Goal: Task Accomplishment & Management: Complete application form

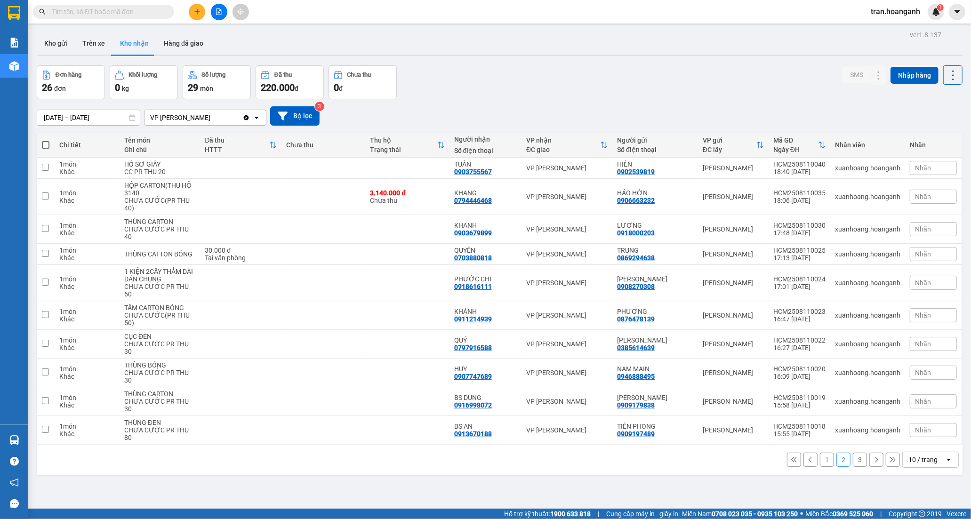
click at [820, 453] on button "1" at bounding box center [827, 460] width 14 height 14
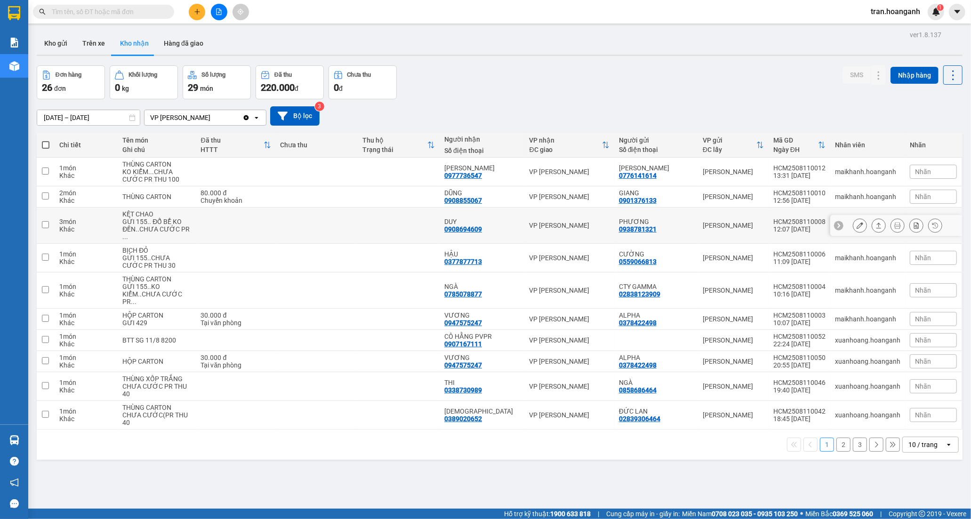
click at [496, 224] on div "DUY 0908694609" at bounding box center [481, 225] width 75 height 15
checkbox input "true"
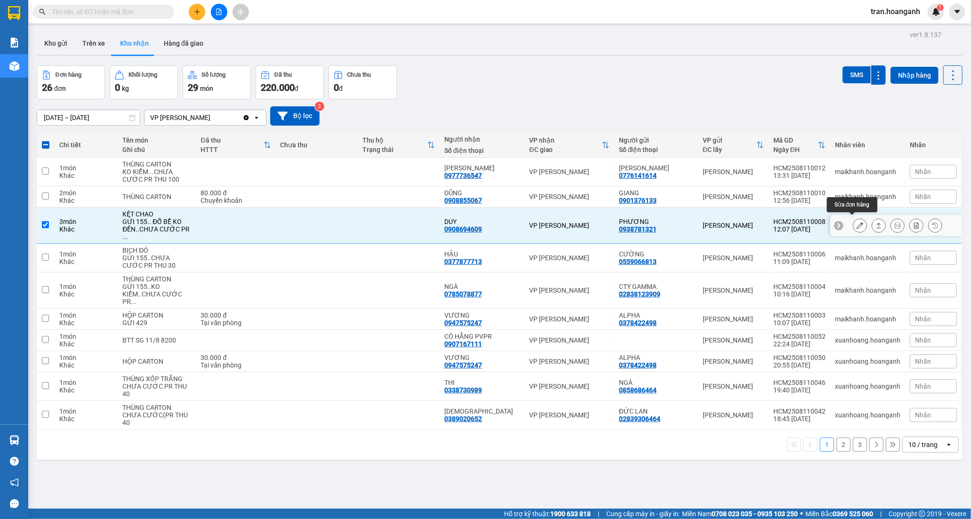
click at [857, 222] on icon at bounding box center [860, 225] width 7 height 7
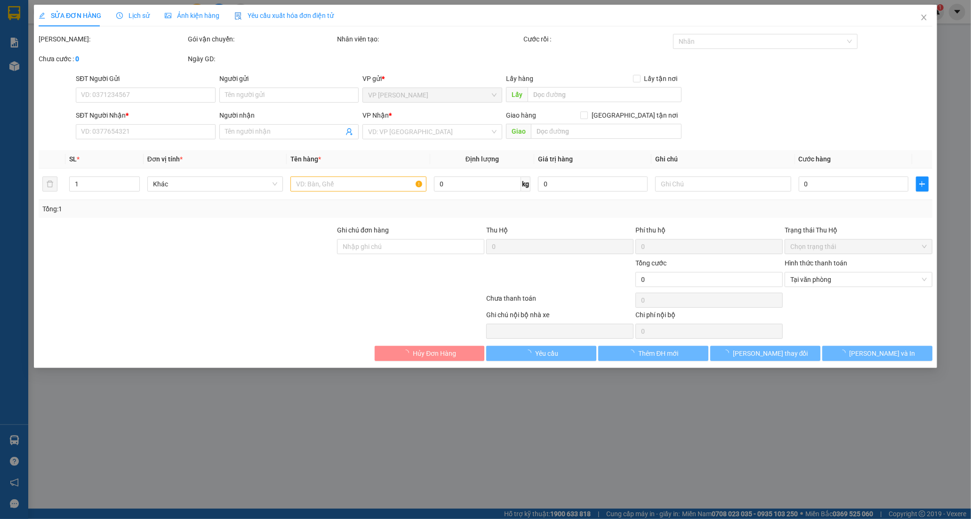
type input "0938781321"
type input "PHƯƠNG"
type input "0908694609"
type input "DUY"
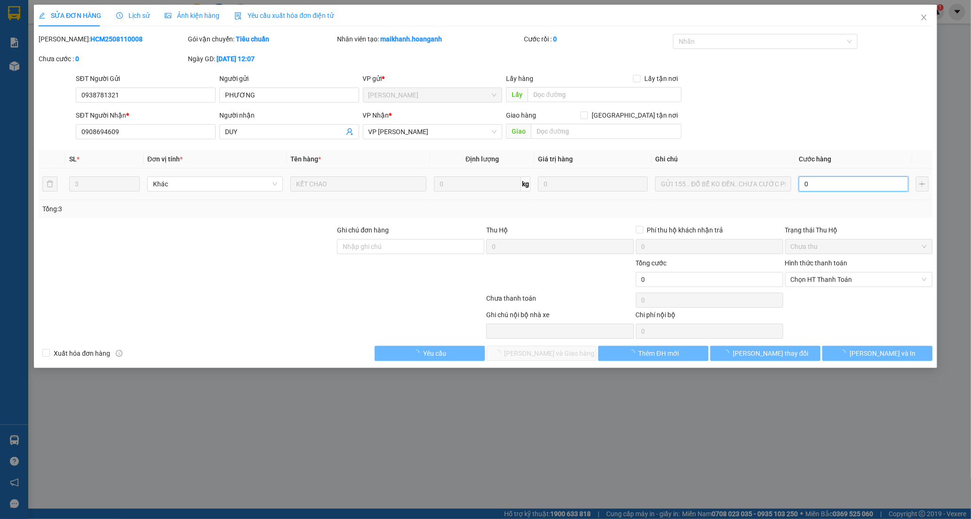
click at [860, 186] on input "0" at bounding box center [854, 184] width 110 height 15
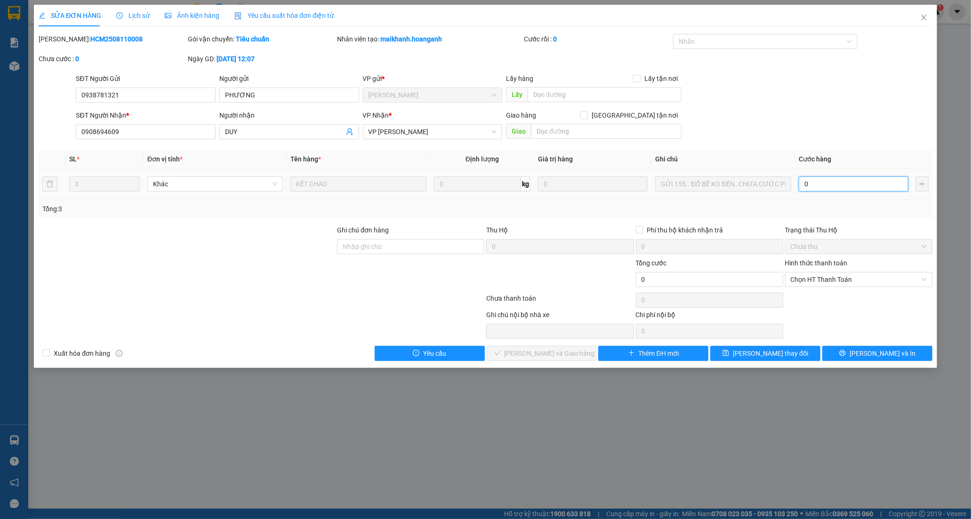
type input "7"
type input "75"
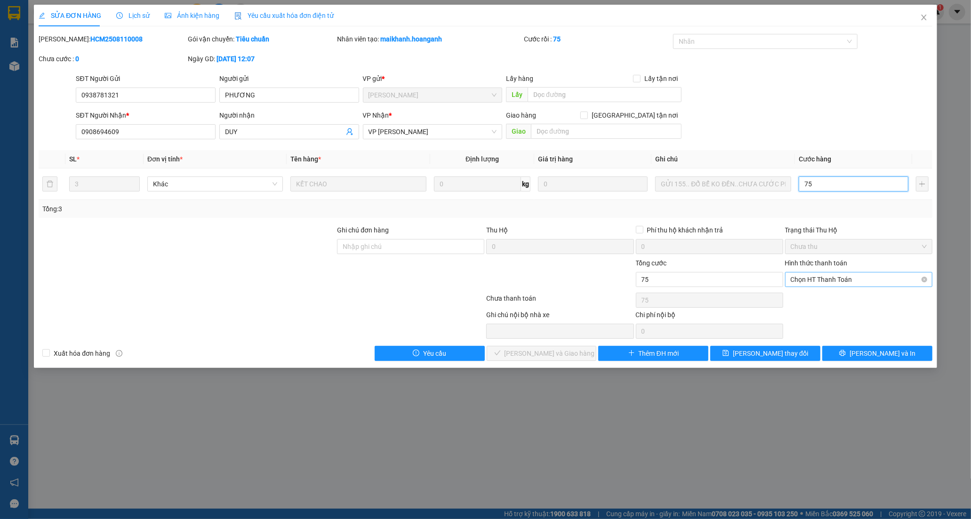
drag, startPoint x: 823, startPoint y: 279, endPoint x: 821, endPoint y: 284, distance: 5.5
click at [823, 279] on span "Chọn HT Thanh Toán" at bounding box center [859, 280] width 136 height 14
type input "75"
type input "75.000"
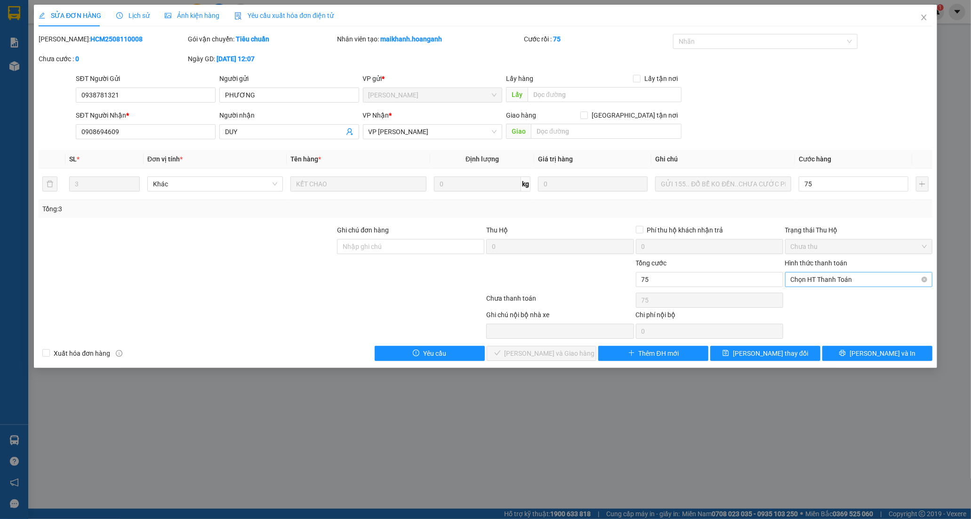
type input "75.000"
click at [818, 295] on div "Tại văn phòng" at bounding box center [859, 298] width 136 height 10
type input "0"
click at [580, 359] on button "[PERSON_NAME] và Giao hàng" at bounding box center [542, 353] width 110 height 15
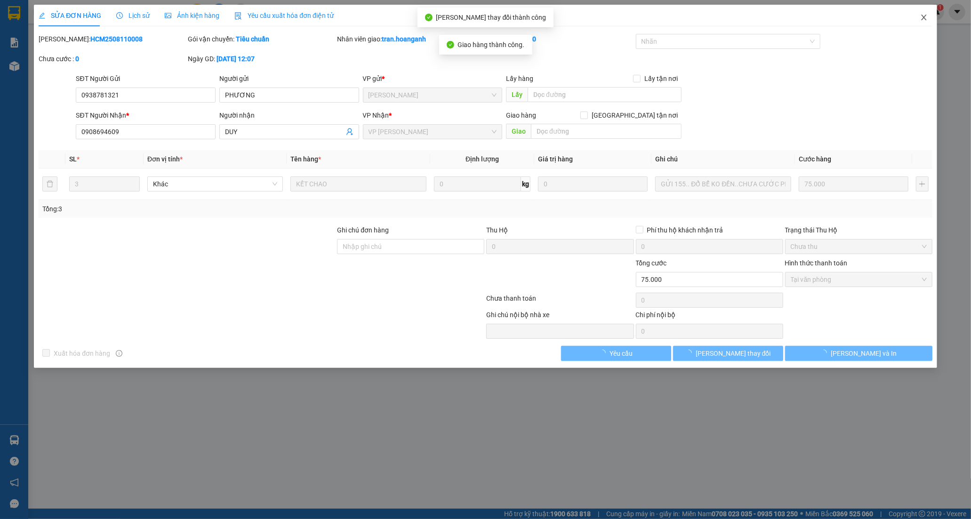
click at [919, 16] on span "Close" at bounding box center [924, 18] width 26 height 26
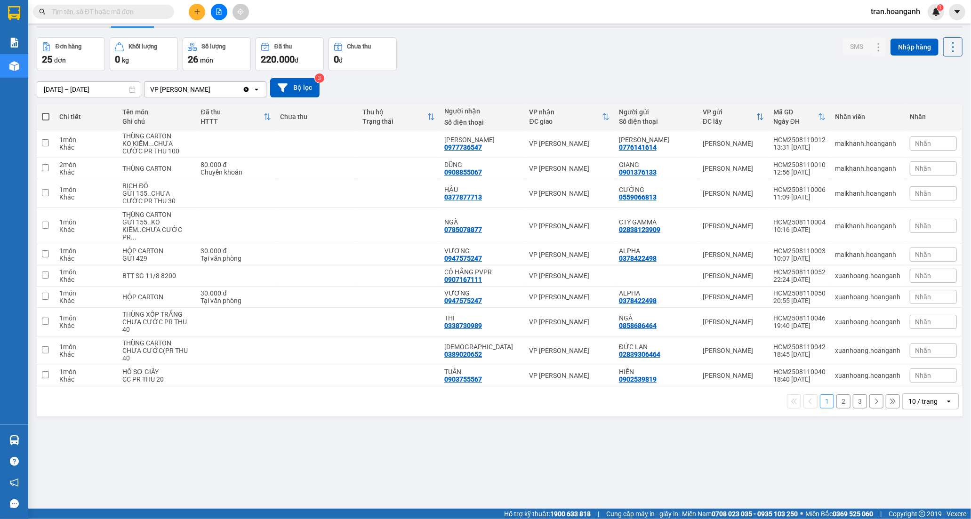
scroll to position [43, 0]
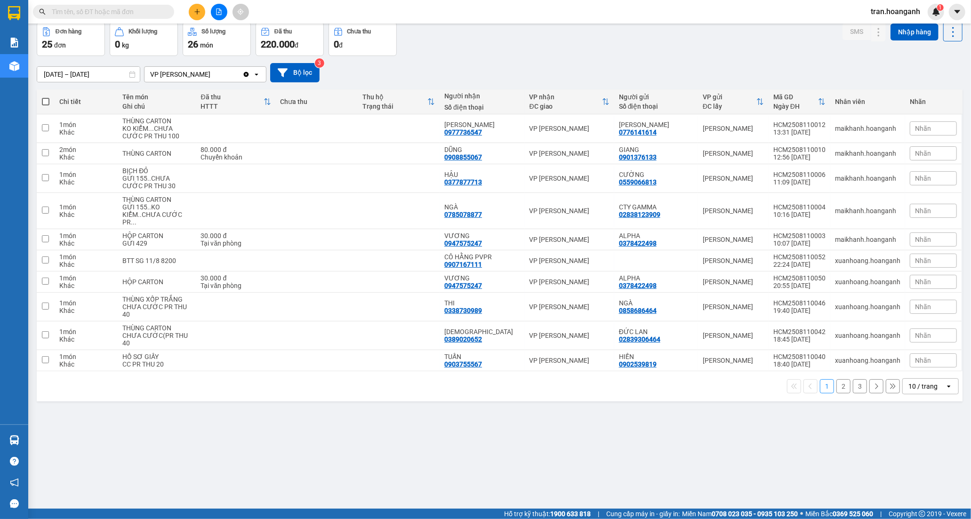
click at [836, 380] on button "2" at bounding box center [843, 386] width 14 height 14
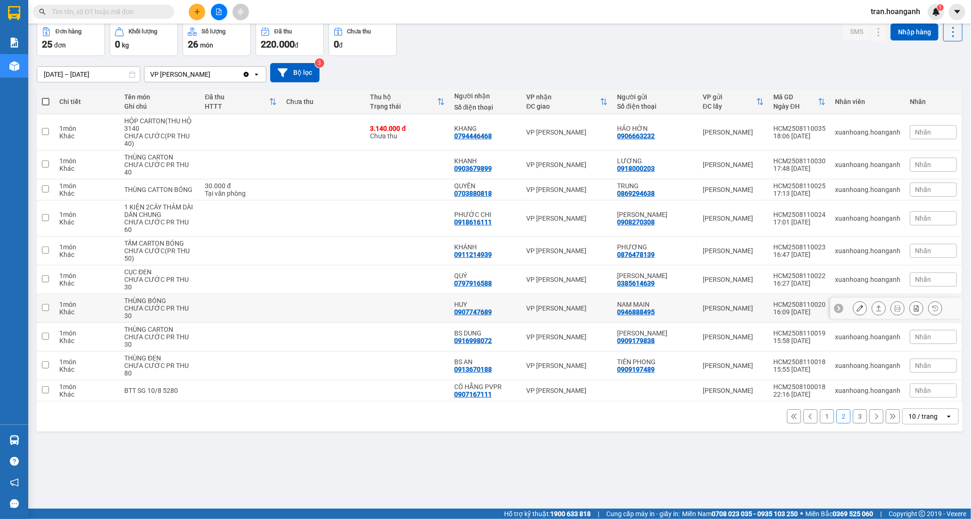
click at [490, 301] on div "HUY" at bounding box center [485, 305] width 63 height 8
checkbox input "true"
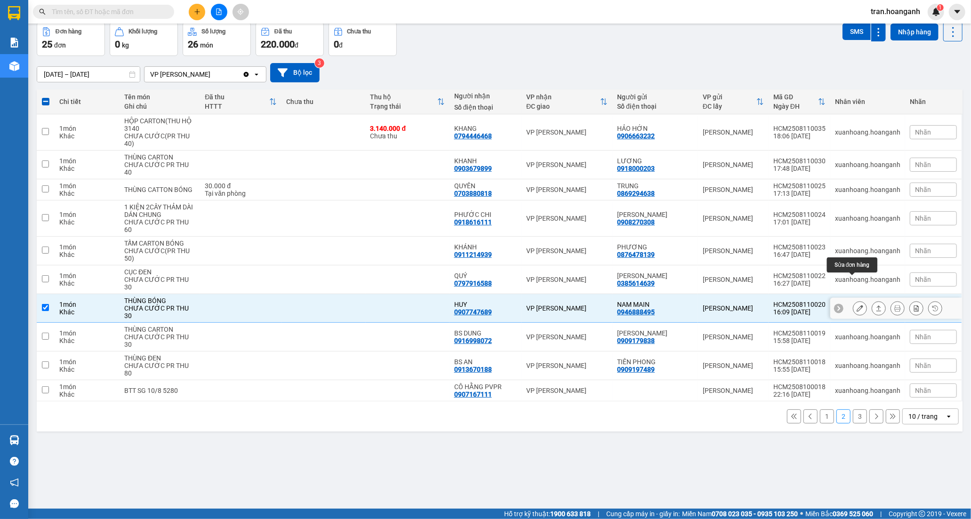
click at [857, 305] on icon at bounding box center [860, 308] width 7 height 7
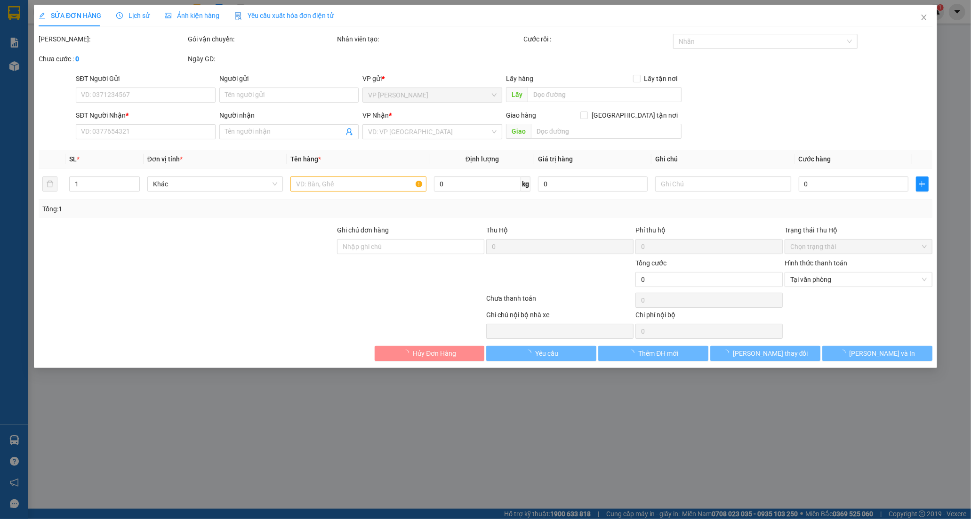
type input "0946888495"
type input "NAM MAIN"
type input "0907747689"
type input "HUY"
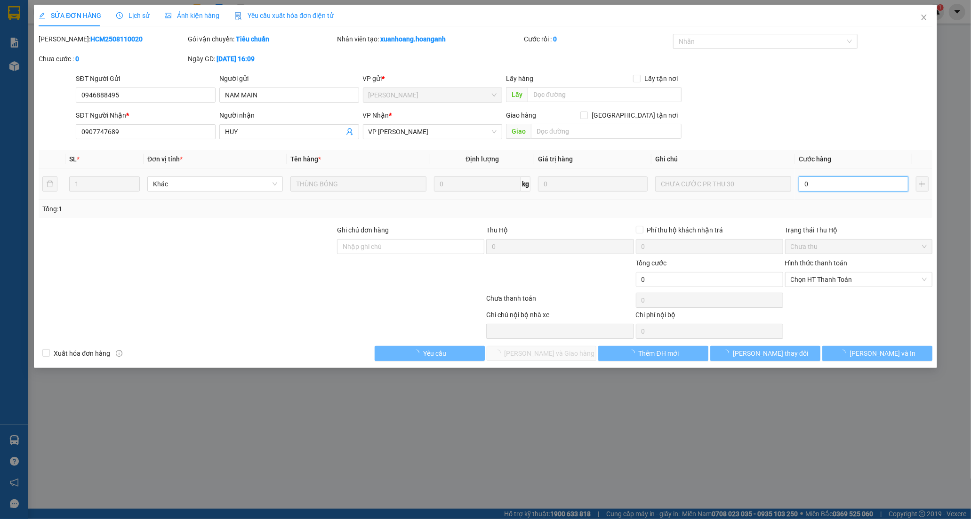
click at [833, 184] on input "0" at bounding box center [854, 184] width 110 height 15
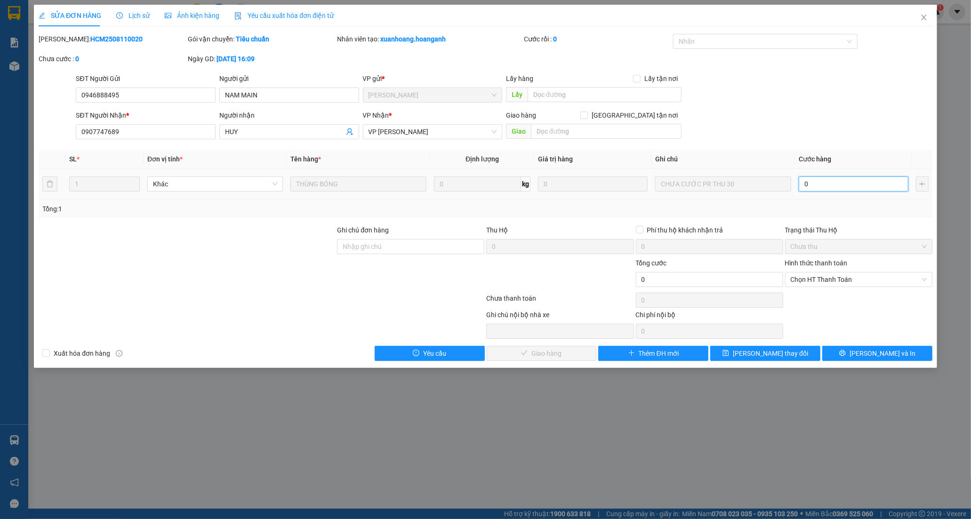
type input "3"
type input "30"
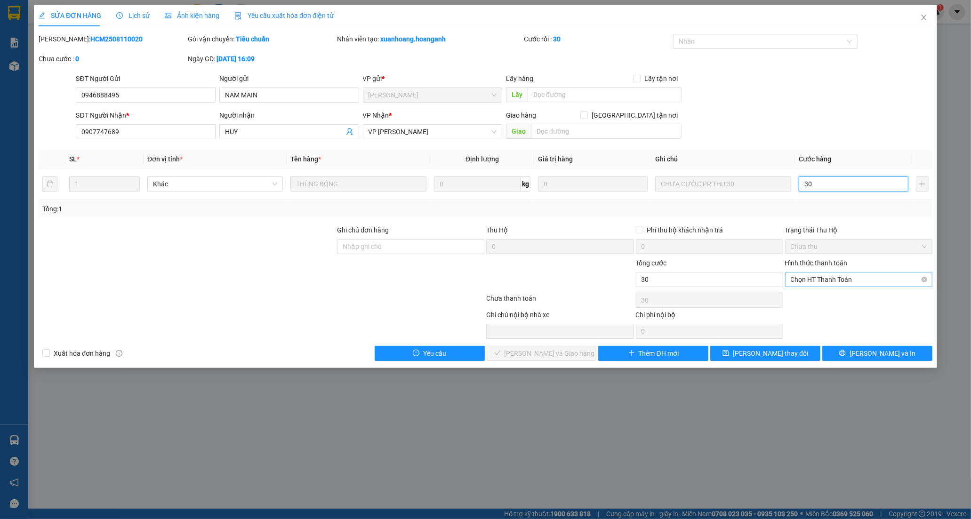
click at [827, 276] on span "Chọn HT Thanh Toán" at bounding box center [859, 280] width 136 height 14
type input "30"
type input "30.000"
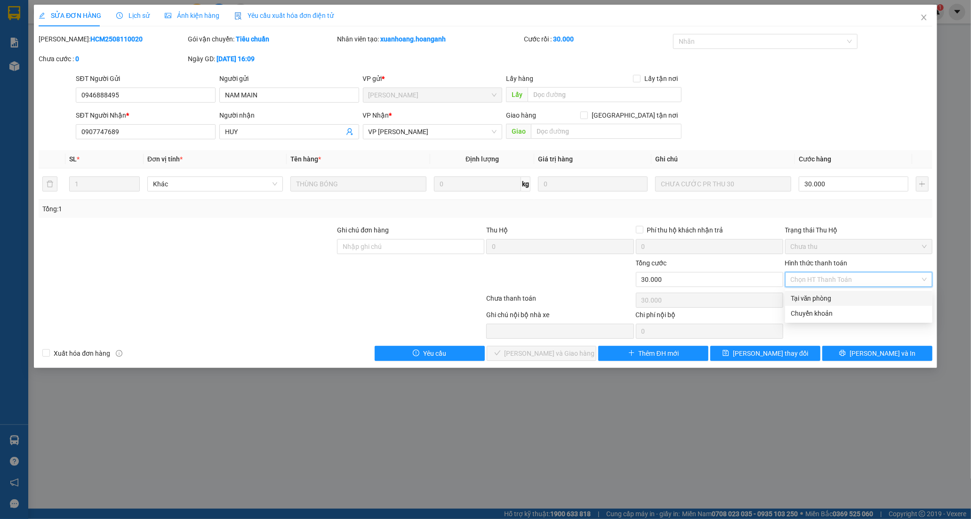
click at [817, 300] on div "Tại văn phòng" at bounding box center [859, 298] width 136 height 10
type input "0"
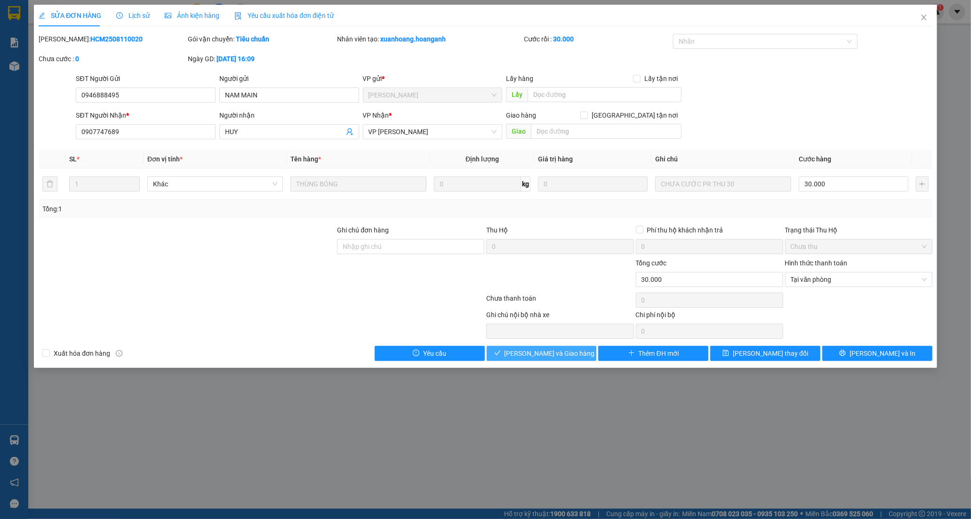
click at [565, 357] on span "[PERSON_NAME] và Giao hàng" at bounding box center [550, 353] width 90 height 10
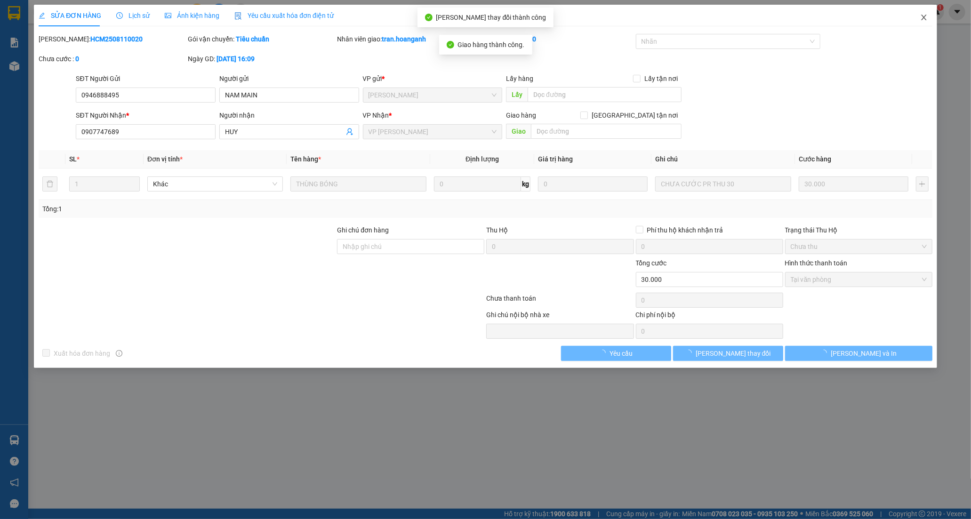
click at [922, 17] on icon "close" at bounding box center [924, 18] width 8 height 8
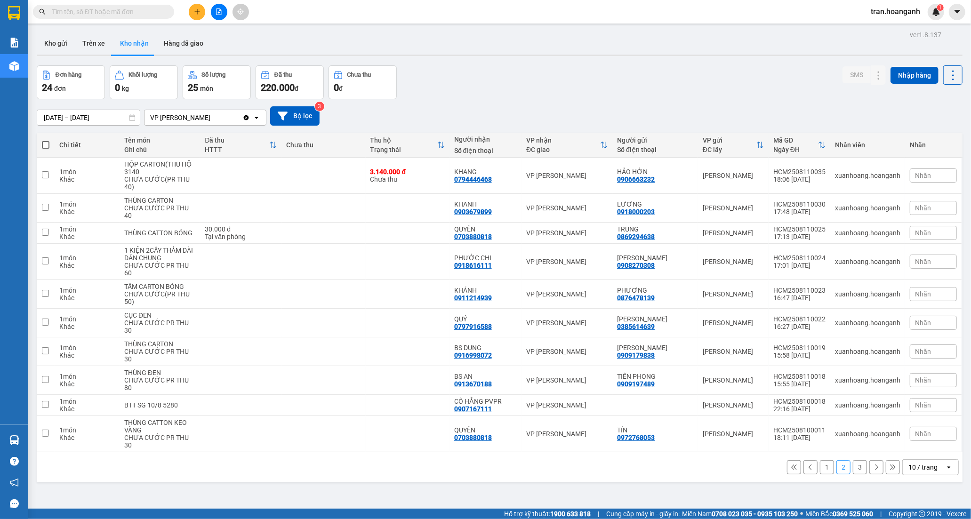
click at [853, 460] on button "3" at bounding box center [860, 467] width 14 height 14
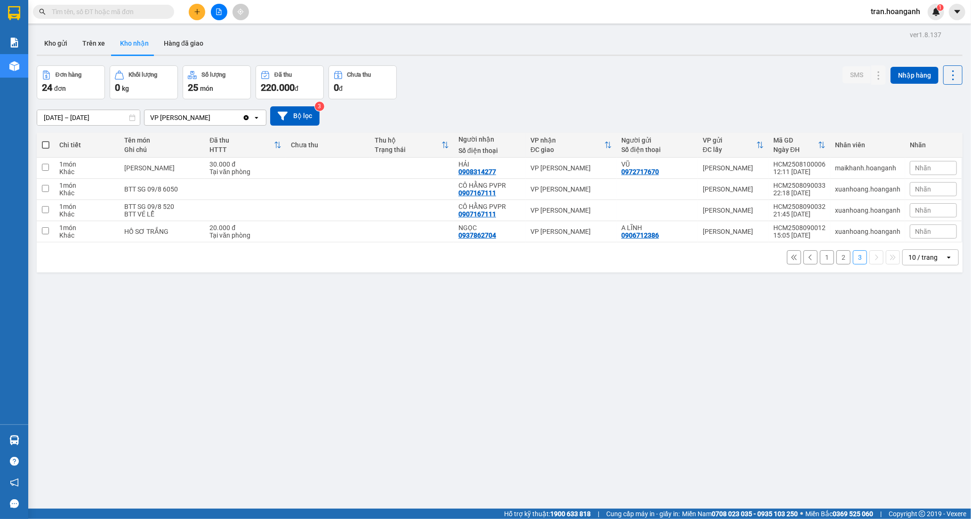
click at [820, 255] on button "1" at bounding box center [827, 257] width 14 height 14
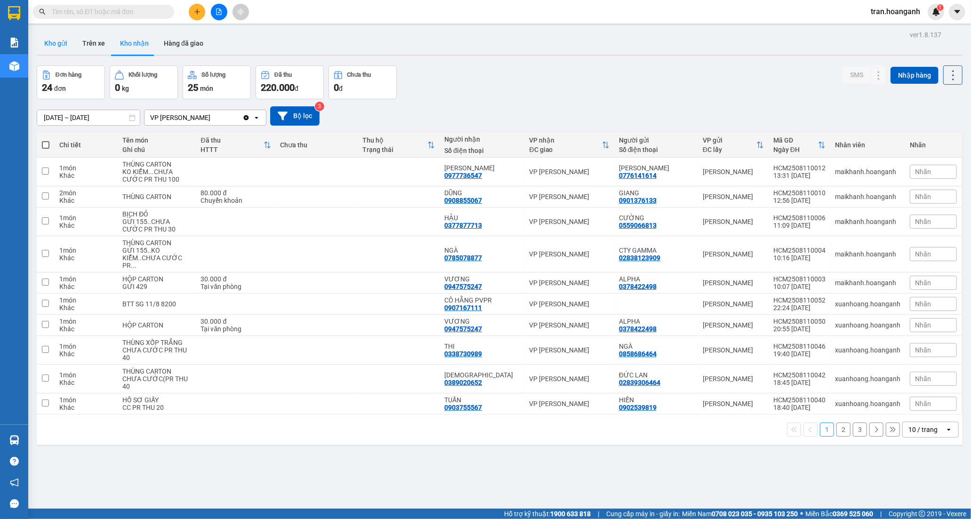
click at [61, 44] on button "Kho gửi" at bounding box center [56, 43] width 38 height 23
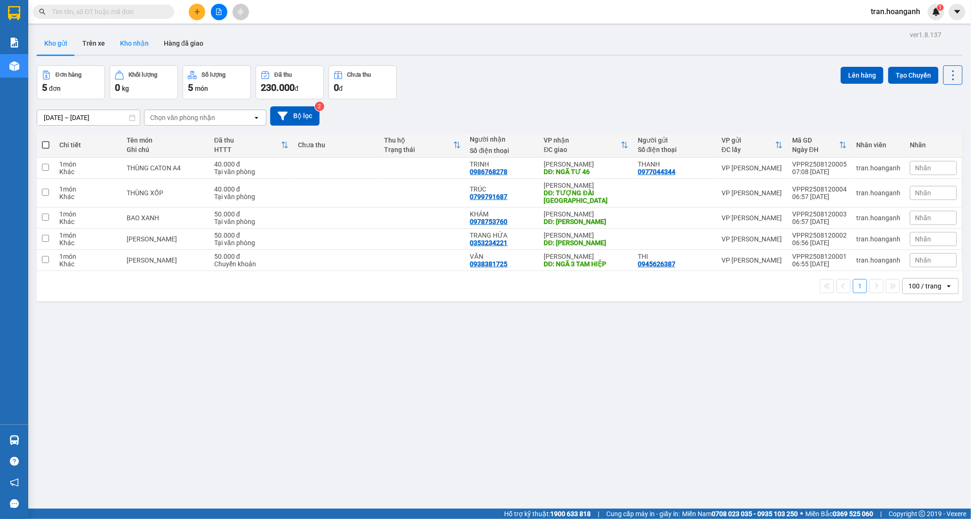
click at [136, 44] on button "Kho nhận" at bounding box center [135, 43] width 44 height 23
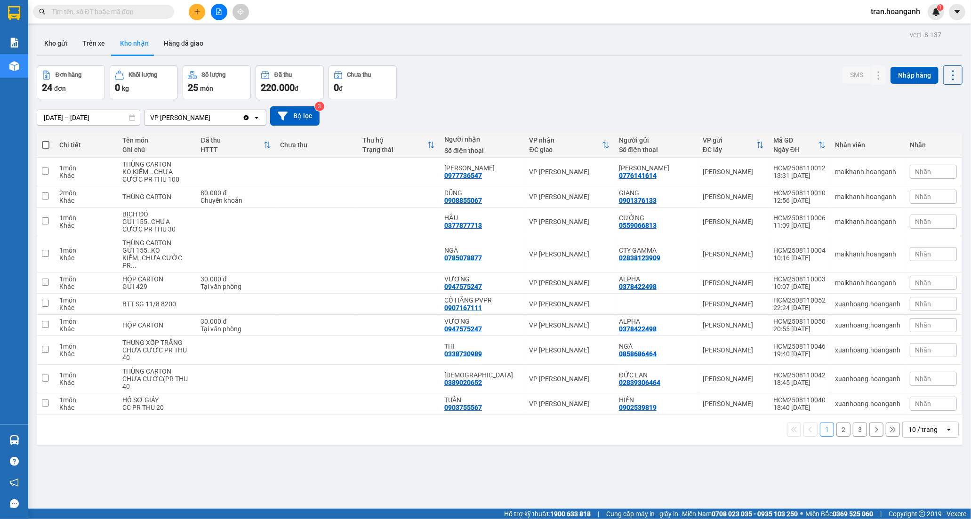
click at [836, 427] on button "2" at bounding box center [843, 430] width 14 height 14
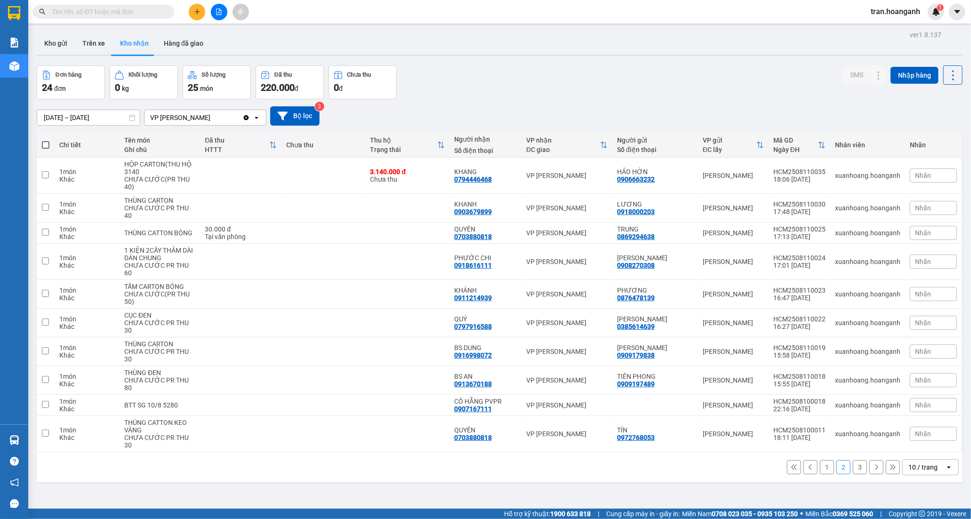
click at [853, 460] on button "3" at bounding box center [860, 467] width 14 height 14
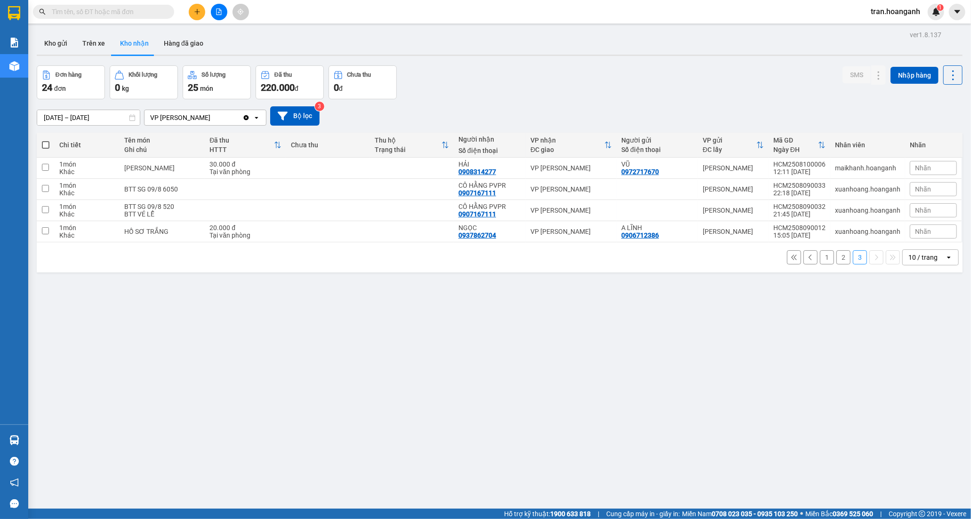
click at [820, 259] on button "1" at bounding box center [827, 257] width 14 height 14
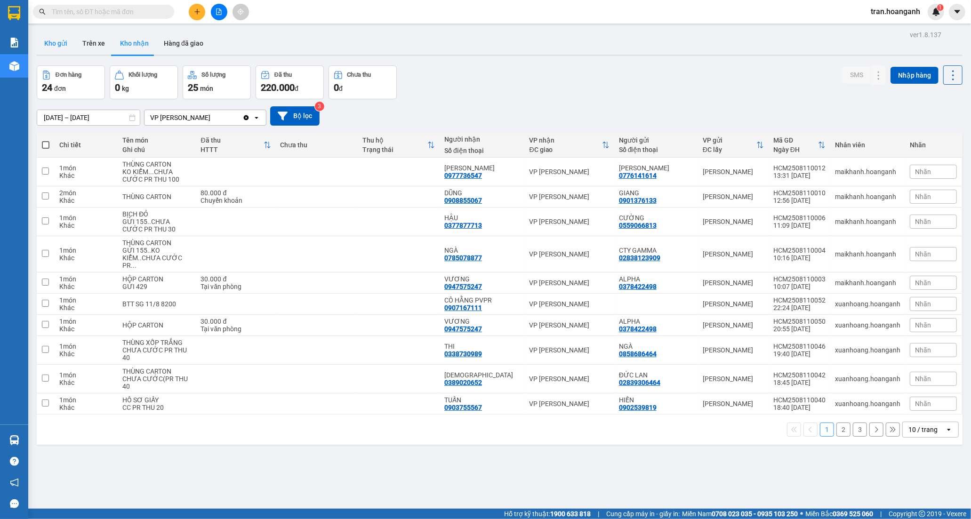
click at [58, 45] on button "Kho gửi" at bounding box center [56, 43] width 38 height 23
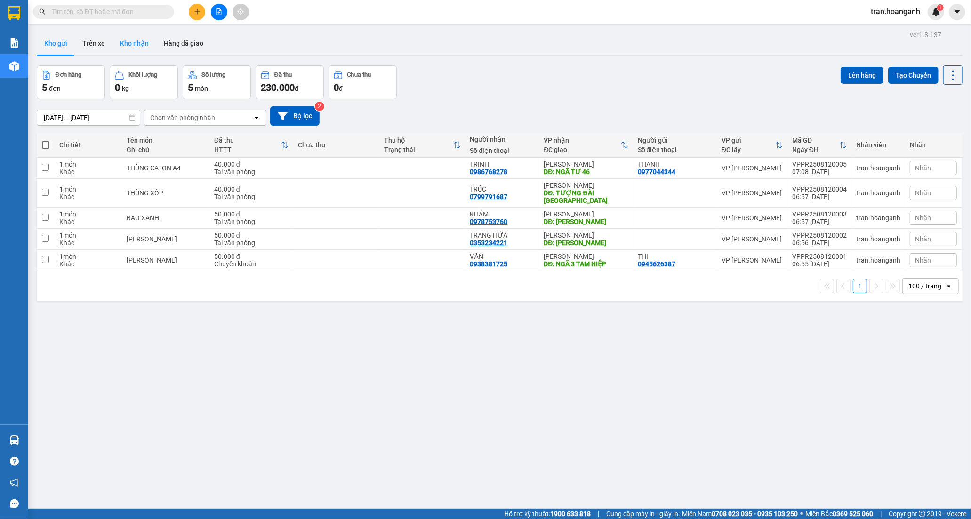
drag, startPoint x: 130, startPoint y: 39, endPoint x: 144, endPoint y: 47, distance: 16.2
click at [130, 39] on button "Kho nhận" at bounding box center [135, 43] width 44 height 23
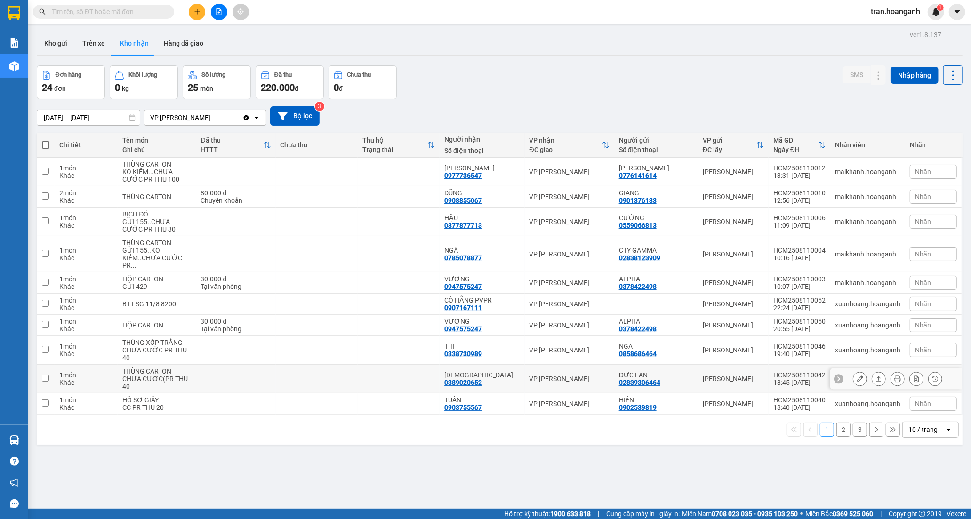
click at [482, 379] on div "0389020652" at bounding box center [463, 383] width 38 height 8
click at [857, 376] on icon at bounding box center [860, 379] width 7 height 7
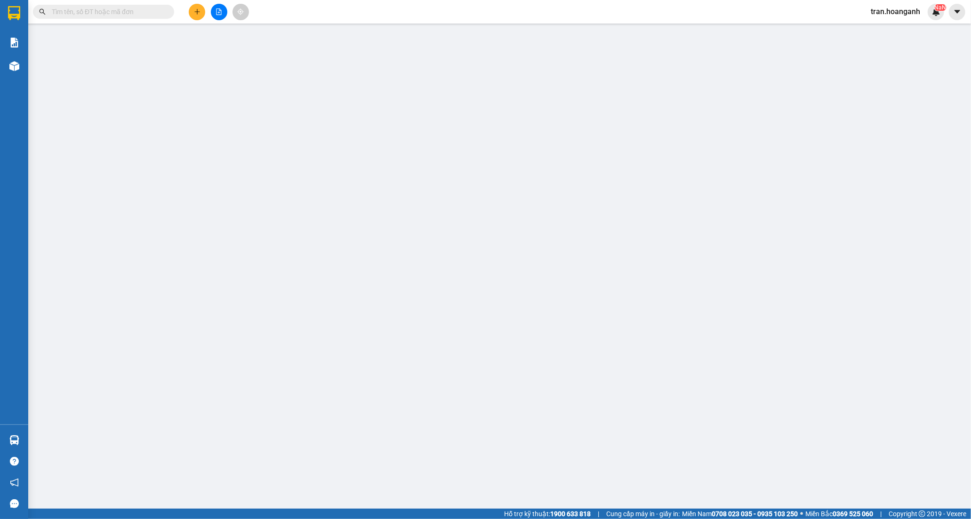
type input "02839306464"
type input "ĐỨC LAN"
type input "0389020652"
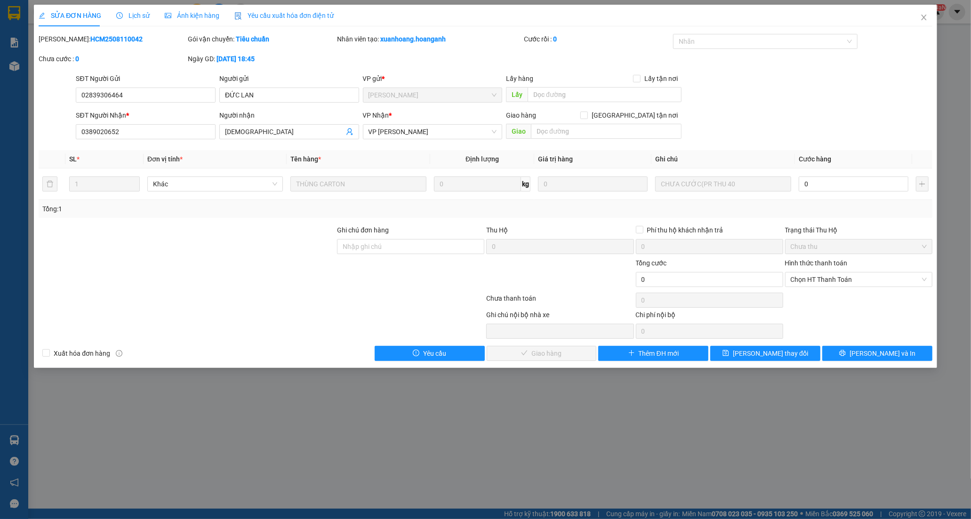
click at [299, 140] on div "Người nhận [DEMOGRAPHIC_DATA]" at bounding box center [289, 126] width 140 height 33
click at [296, 138] on span "[DEMOGRAPHIC_DATA]" at bounding box center [289, 131] width 140 height 15
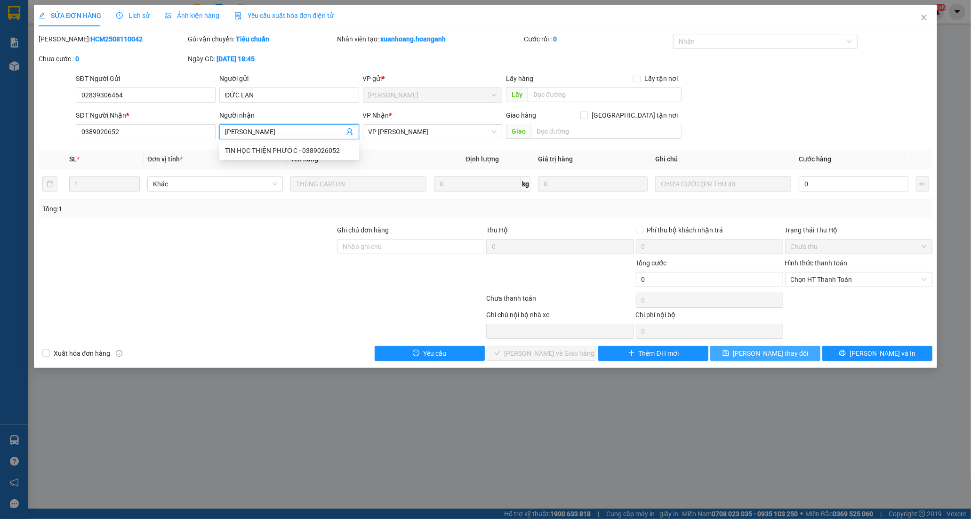
type input "[PERSON_NAME]"
click at [782, 356] on span "[PERSON_NAME] thay đổi" at bounding box center [770, 353] width 75 height 10
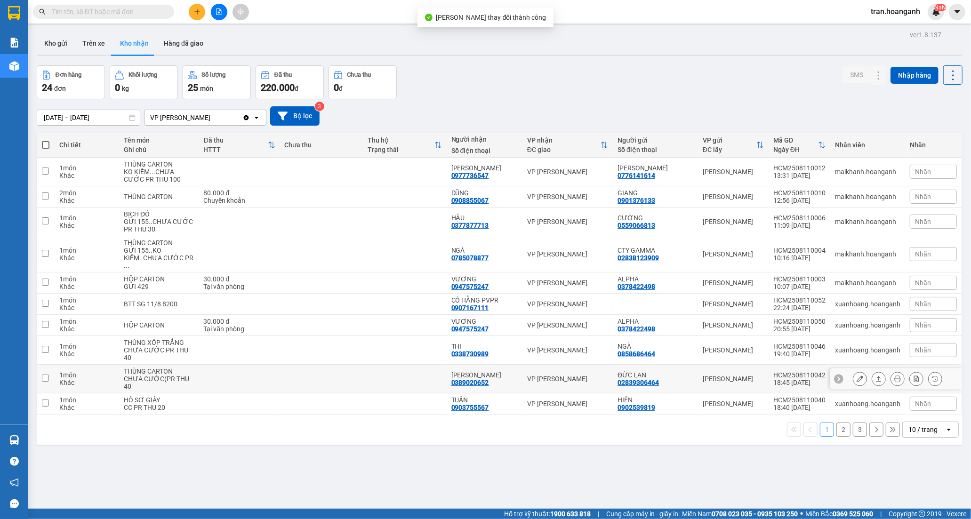
click at [472, 379] on div "0389020652" at bounding box center [470, 383] width 38 height 8
click at [857, 376] on icon at bounding box center [860, 379] width 7 height 7
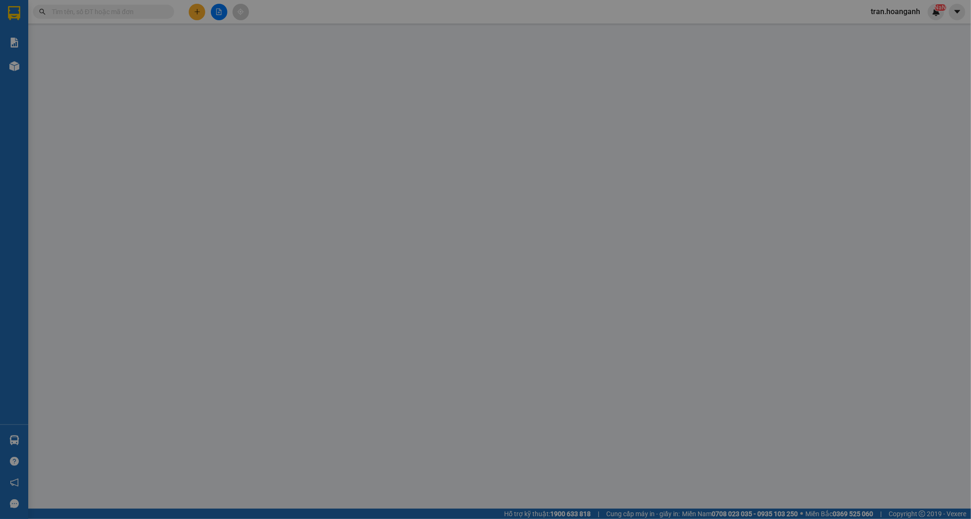
type input "02839306464"
type input "ĐỨC LAN"
type input "0389020652"
type input "[PERSON_NAME]"
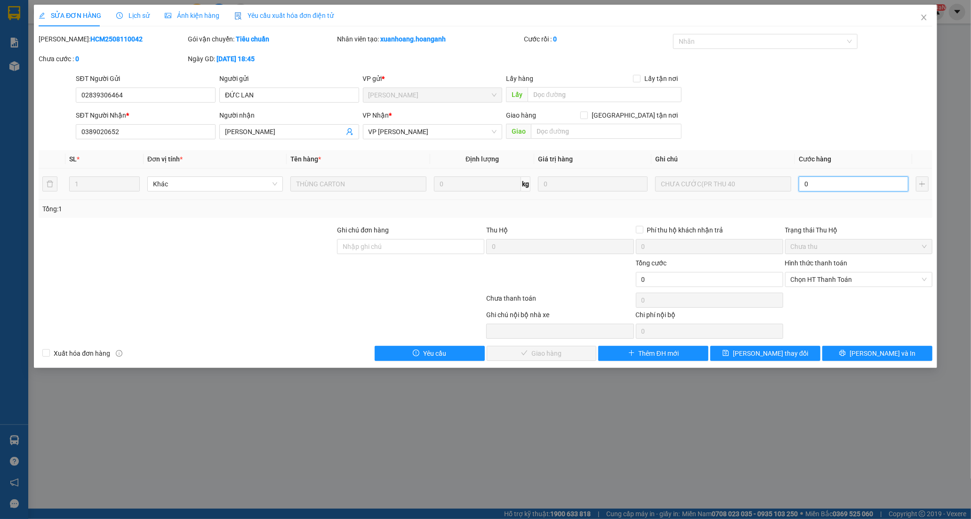
click at [824, 184] on input "0" at bounding box center [854, 184] width 110 height 15
type input "4"
type input "40"
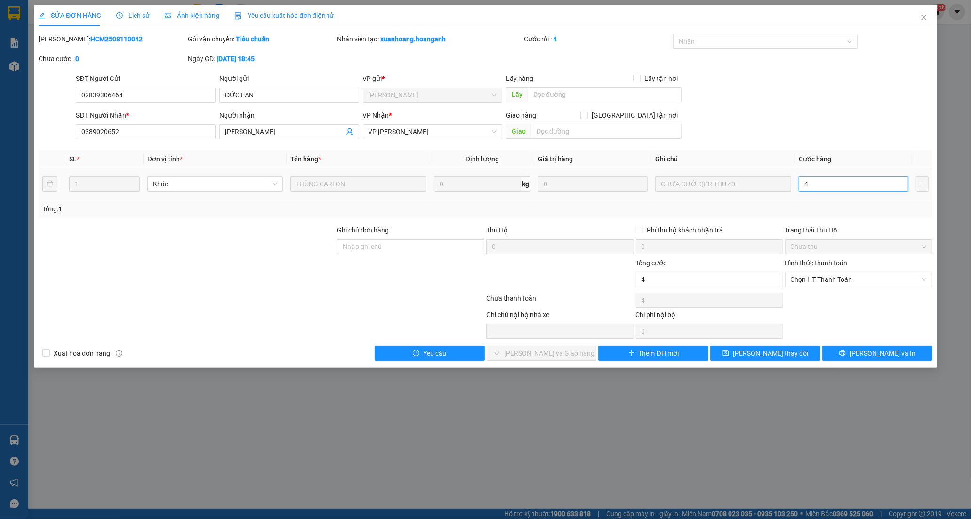
type input "40"
drag, startPoint x: 827, startPoint y: 277, endPoint x: 827, endPoint y: 286, distance: 8.9
click at [827, 276] on span "Chọn HT Thanh Toán" at bounding box center [859, 280] width 136 height 14
type input "40"
type input "40.000"
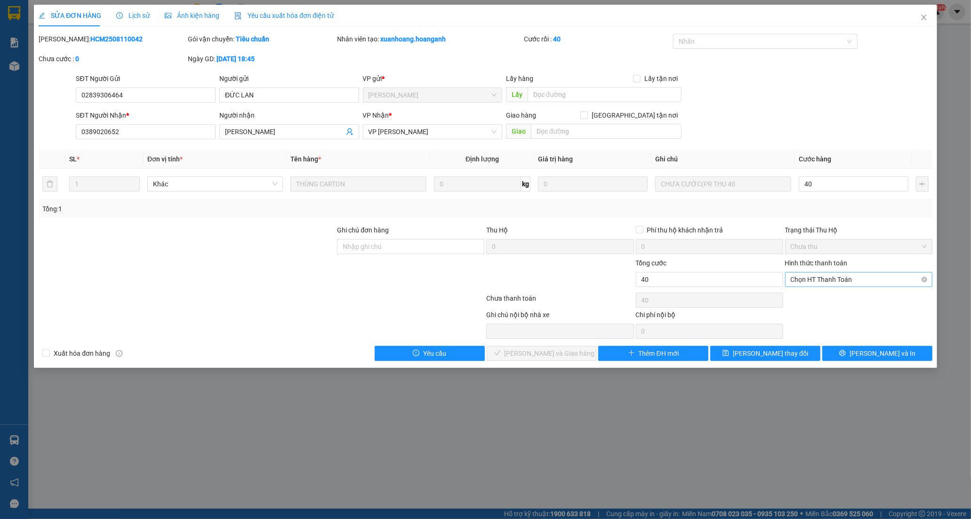
type input "40.000"
click at [820, 304] on div "Tại văn phòng" at bounding box center [858, 298] width 147 height 15
type input "0"
click at [569, 358] on span "[PERSON_NAME] và Giao hàng" at bounding box center [550, 353] width 90 height 10
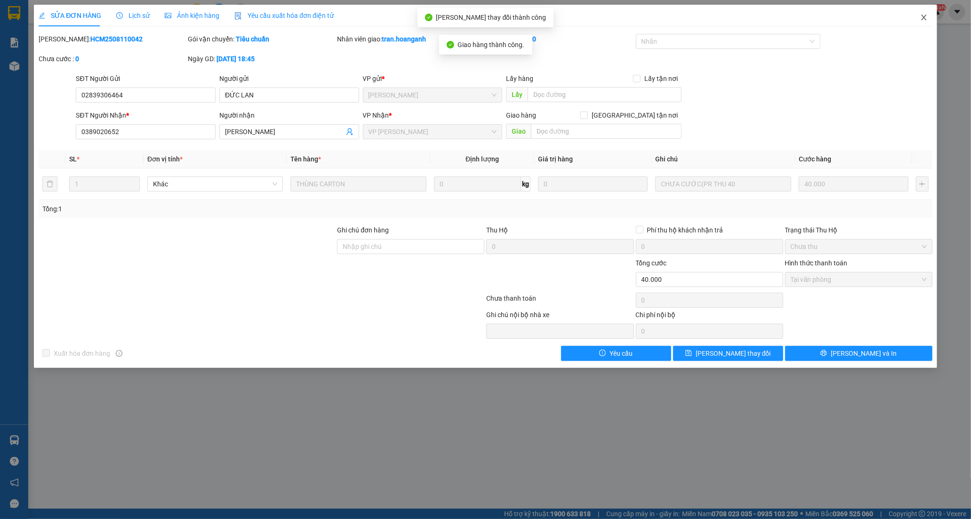
click at [921, 12] on span "Close" at bounding box center [924, 18] width 26 height 26
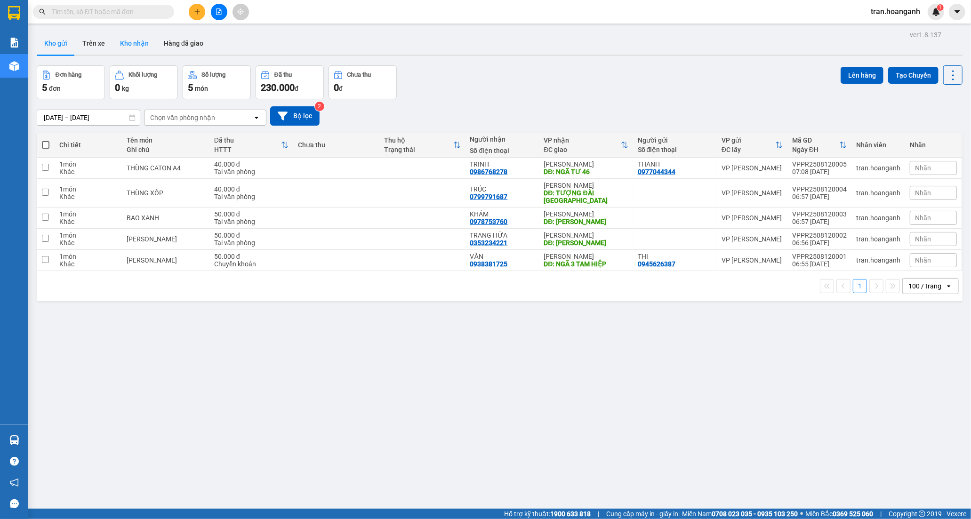
click at [117, 43] on button "Kho nhận" at bounding box center [135, 43] width 44 height 23
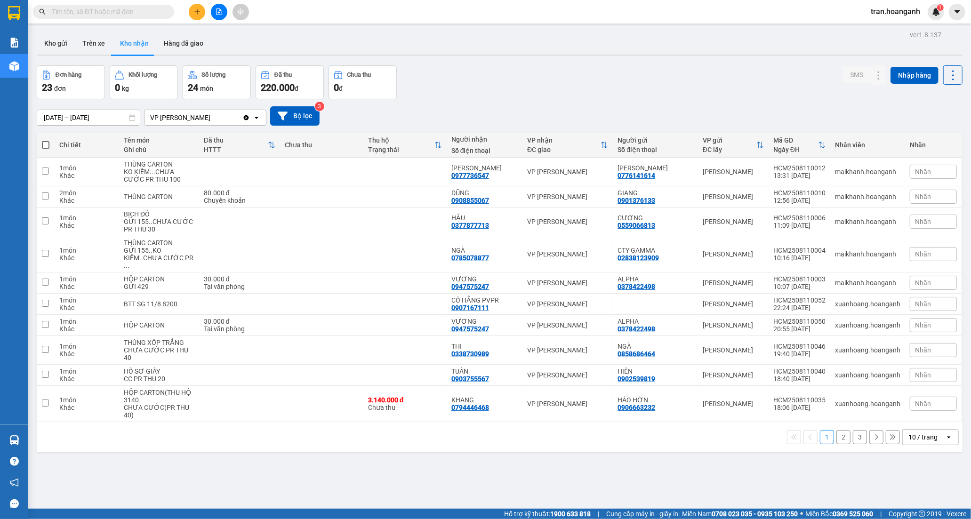
click at [836, 430] on button "2" at bounding box center [843, 437] width 14 height 14
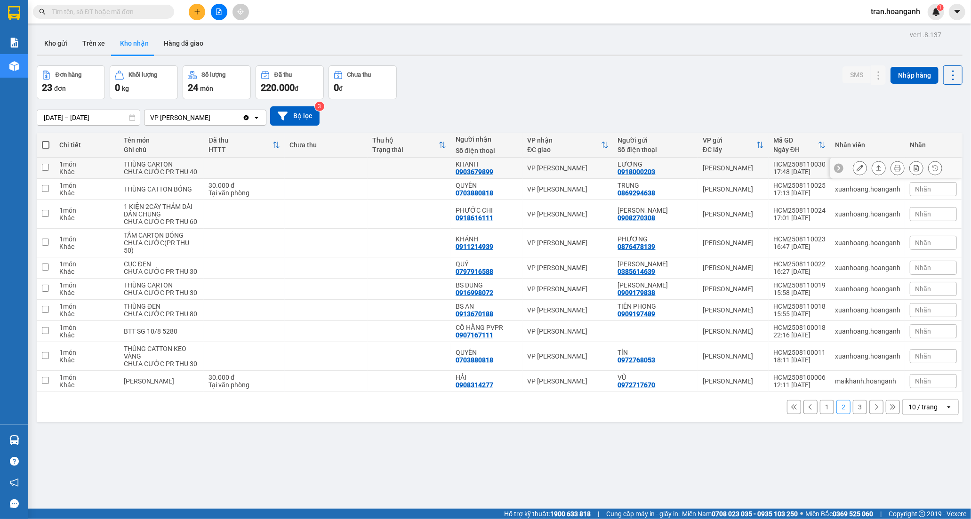
click at [501, 174] on div "KHANH 0903679899" at bounding box center [487, 168] width 62 height 15
checkbox input "true"
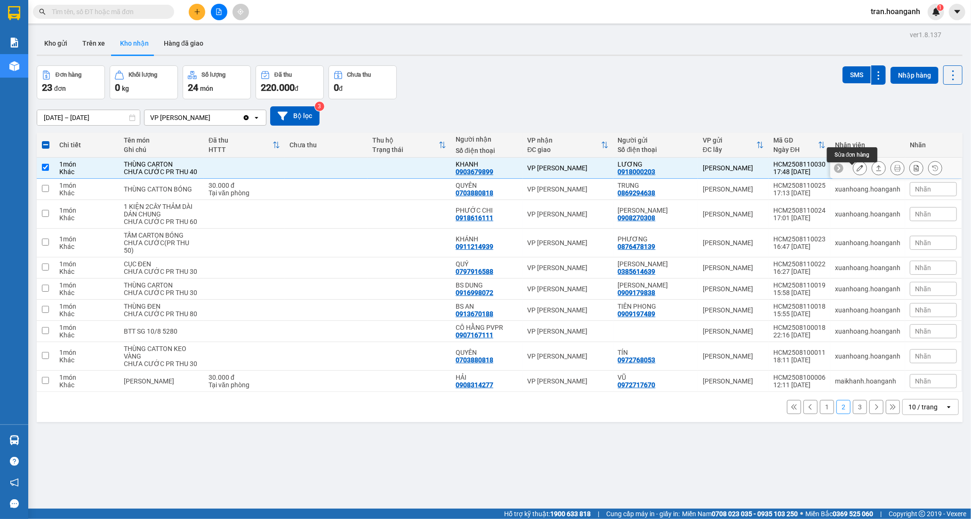
click at [857, 171] on icon at bounding box center [860, 168] width 7 height 7
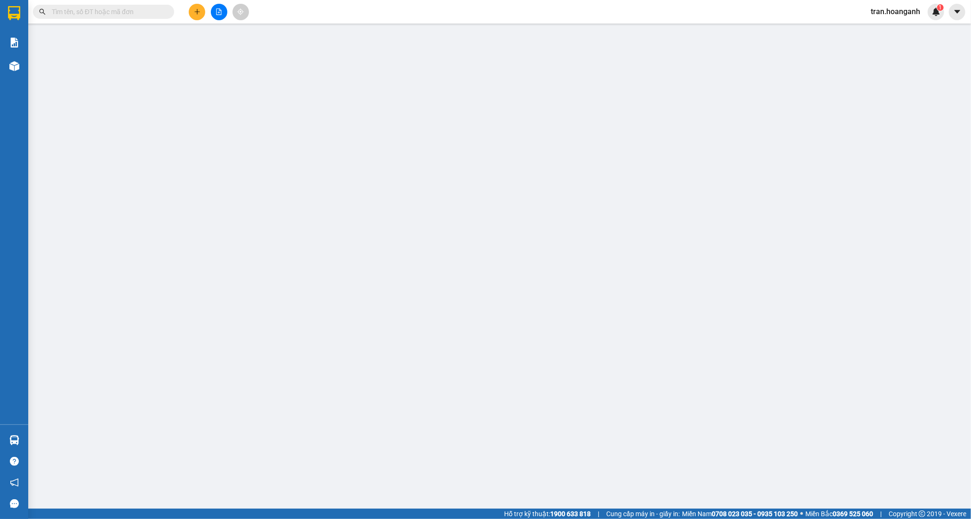
type input "0918000203"
type input "LƯƠNG"
type input "0903679899"
type input "KHANH"
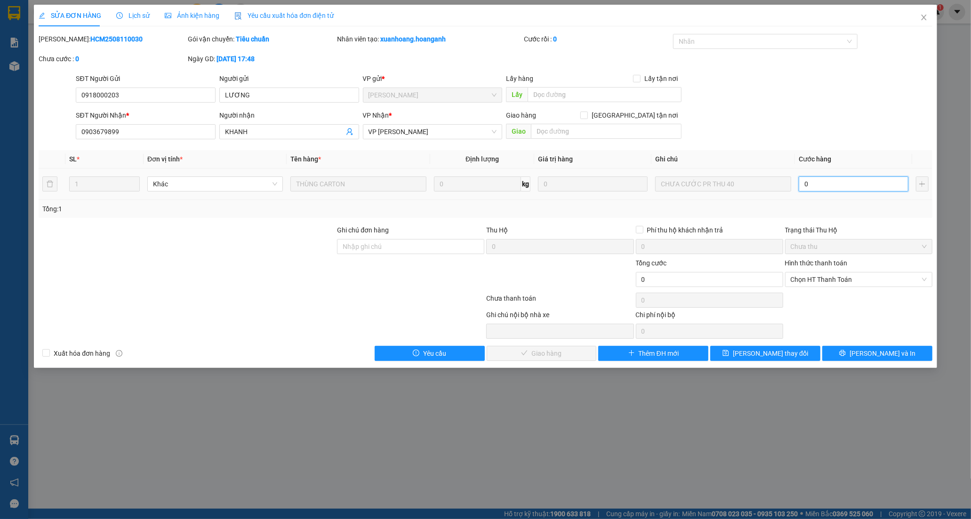
click at [845, 189] on input "0" at bounding box center [854, 184] width 110 height 15
type input "4"
type input "40"
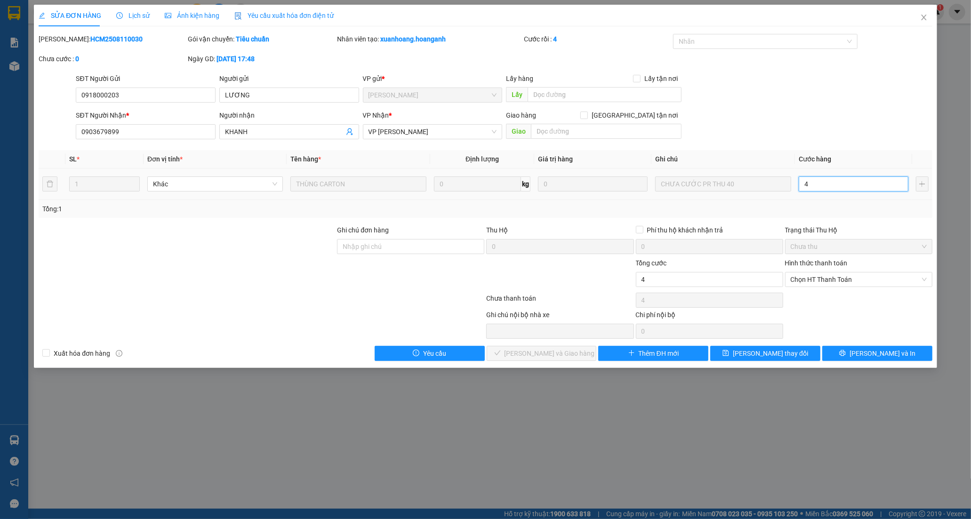
type input "40"
click at [837, 280] on span "Chọn HT Thanh Toán" at bounding box center [859, 280] width 136 height 14
type input "40"
type input "40.000"
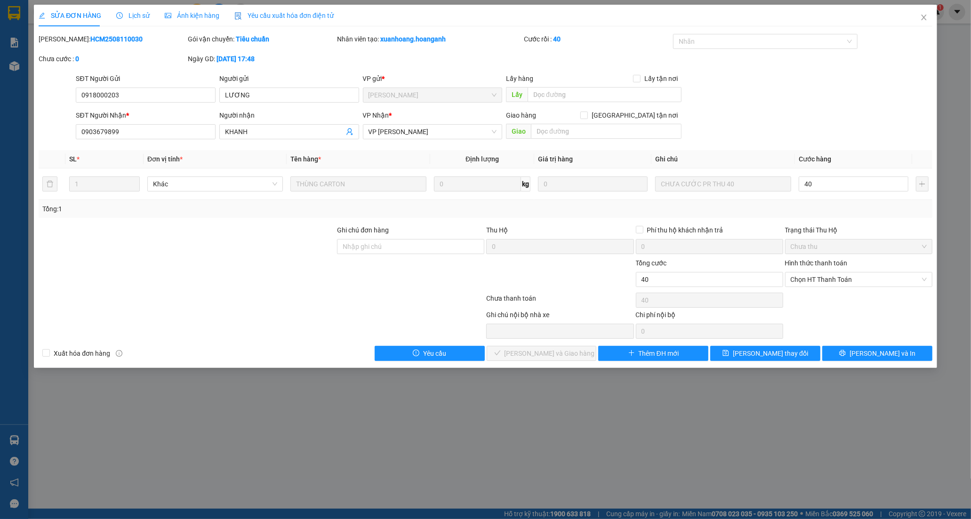
type input "40.000"
click at [800, 299] on div "Tại văn phòng" at bounding box center [859, 298] width 136 height 10
type input "0"
click at [570, 355] on span "[PERSON_NAME] và Giao hàng" at bounding box center [550, 353] width 90 height 10
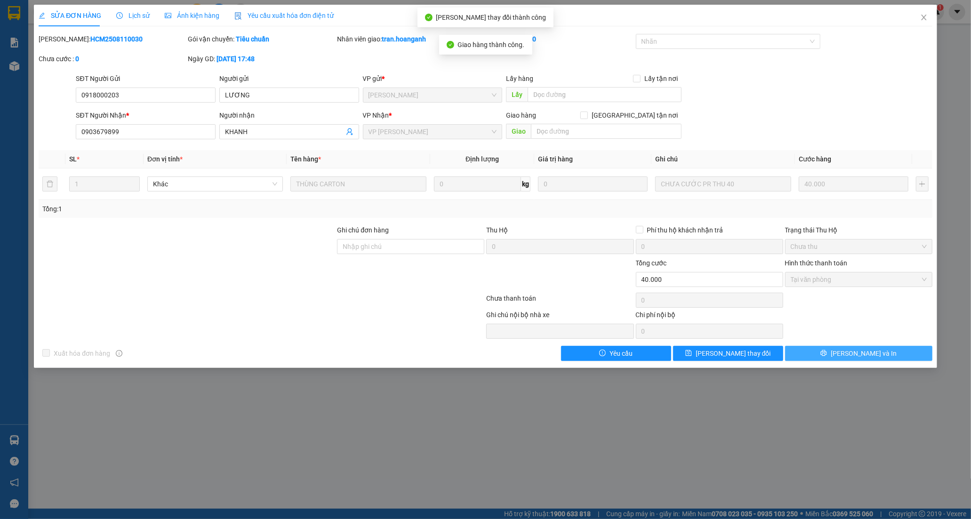
click at [886, 352] on button "[PERSON_NAME] và In" at bounding box center [858, 353] width 147 height 15
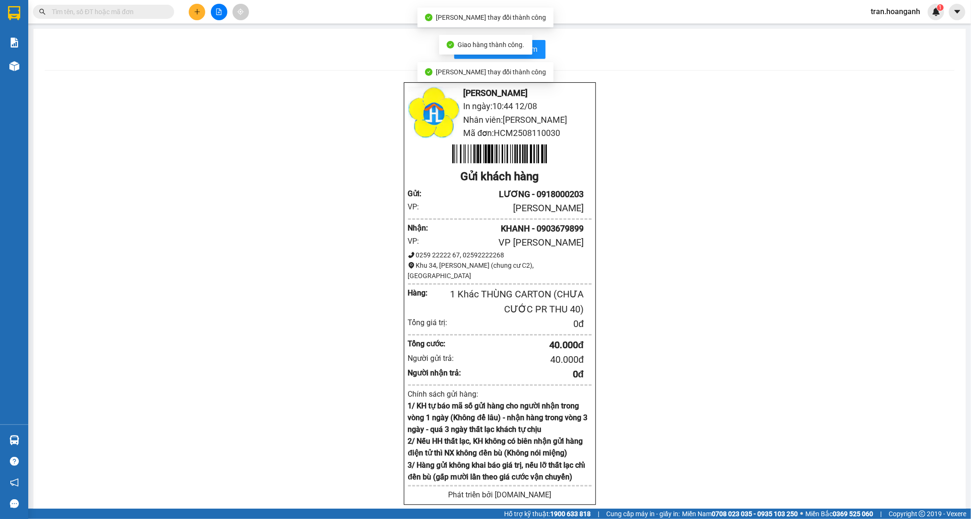
click at [707, 233] on div "Hoàng Anh - Phan Rang In ngày: 10:44 12/08 Nhân viên: TRÂN NGUYỄN Mã đơn: HCM25…" at bounding box center [500, 305] width 910 height 447
click at [679, 180] on div "Hoàng Anh - Phan Rang In ngày: 10:44 12/08 Nhân viên: TRÂN NGUYỄN Mã đơn: HCM25…" at bounding box center [500, 305] width 910 height 447
click at [732, 226] on div "Hoàng Anh - Phan Rang In ngày: 10:44 12/08 Nhân viên: TRÂN NGUYỄN Mã đơn: HCM25…" at bounding box center [500, 305] width 910 height 447
click at [505, 52] on span "In biên nhận 80mm" at bounding box center [505, 49] width 65 height 12
